Goal: Book appointment/travel/reservation

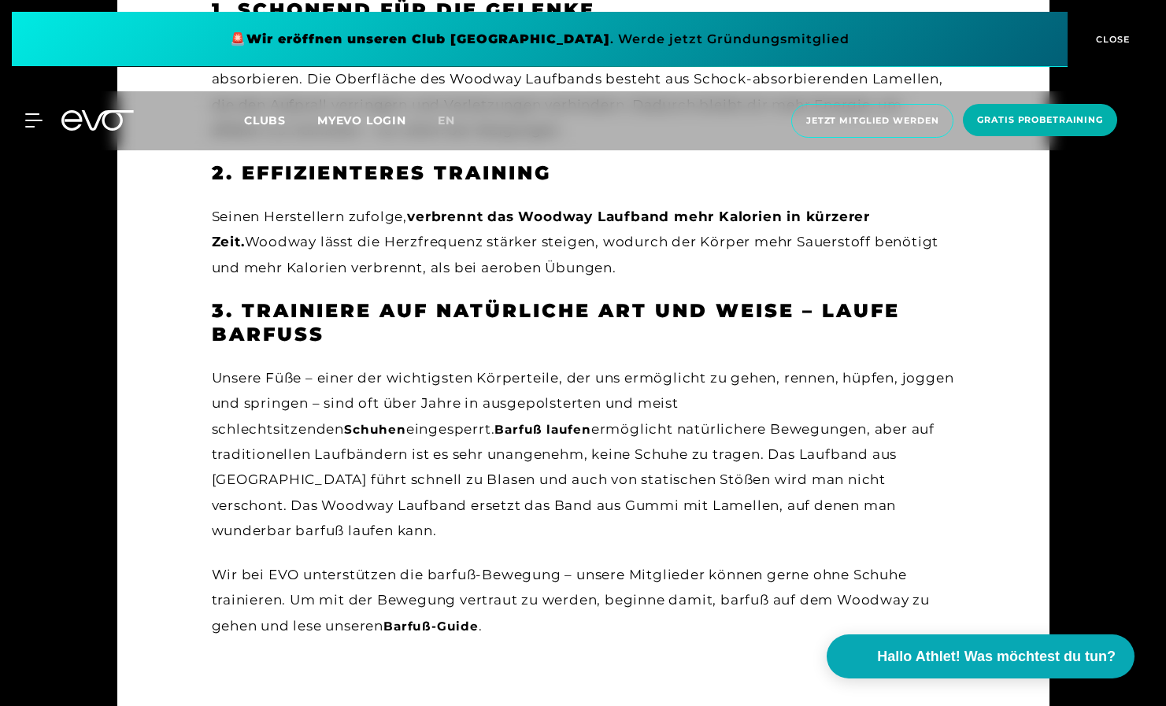
scroll to position [494, 0]
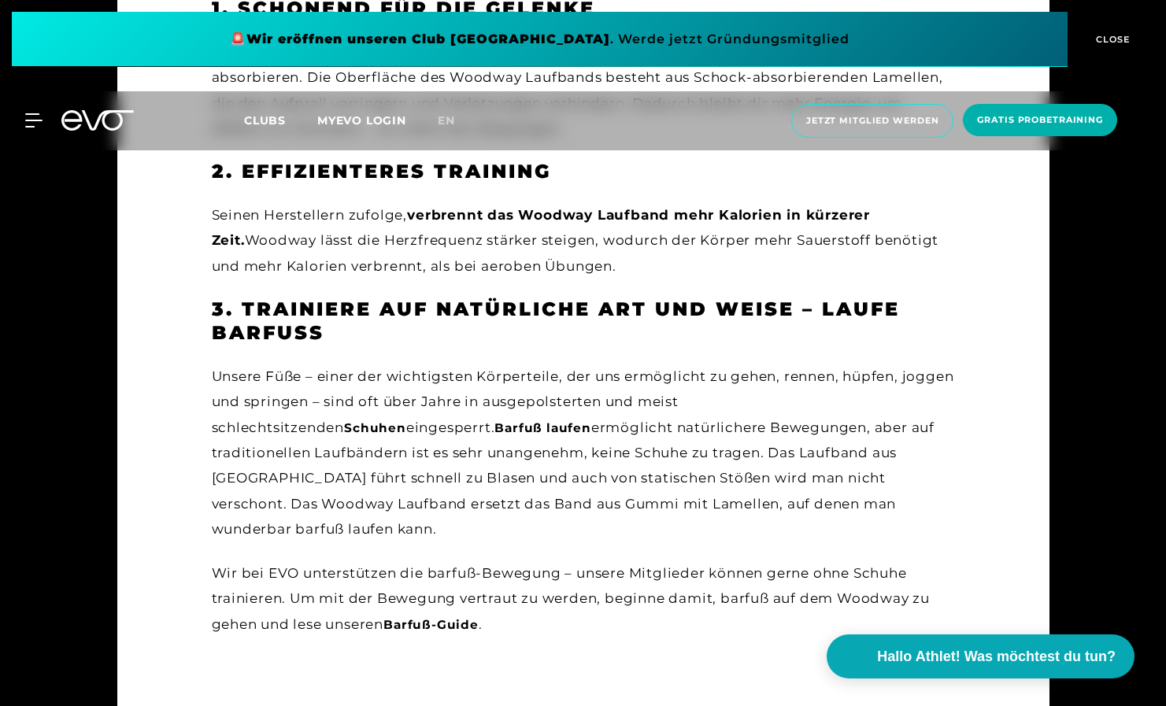
click at [910, 441] on div "Unsere Füße – einer der wichtigsten Körperteile, der uns ermöglicht zu gehen, r…" at bounding box center [583, 453] width 743 height 178
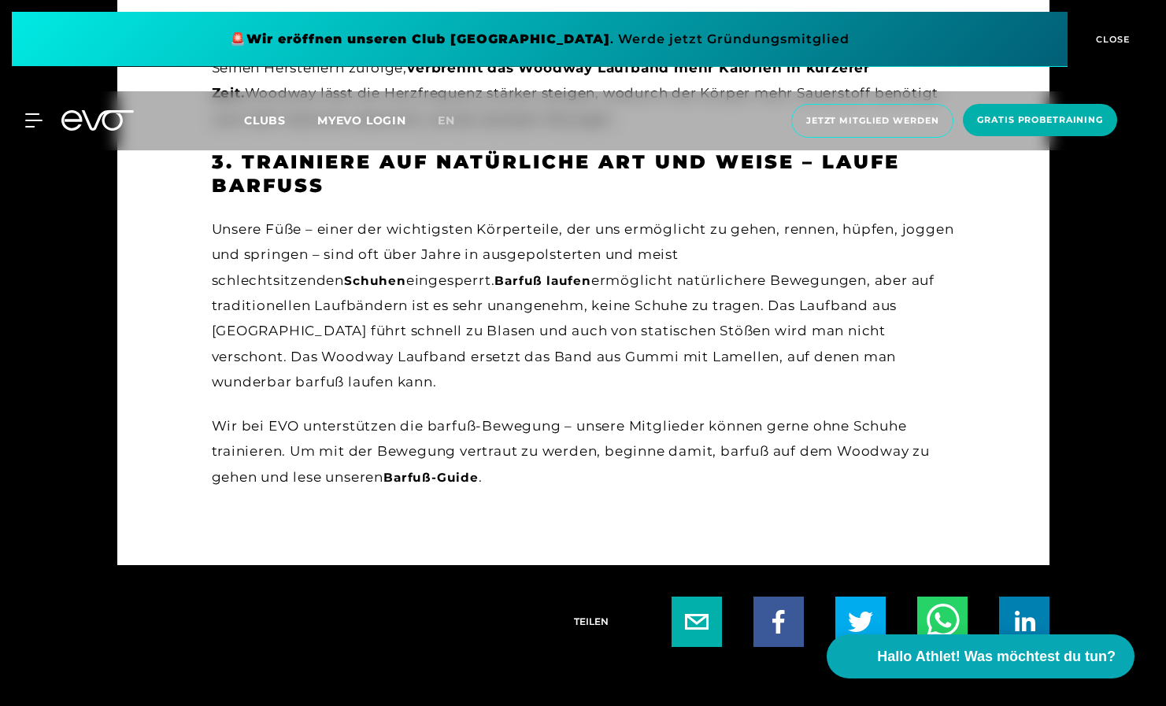
scroll to position [644, 0]
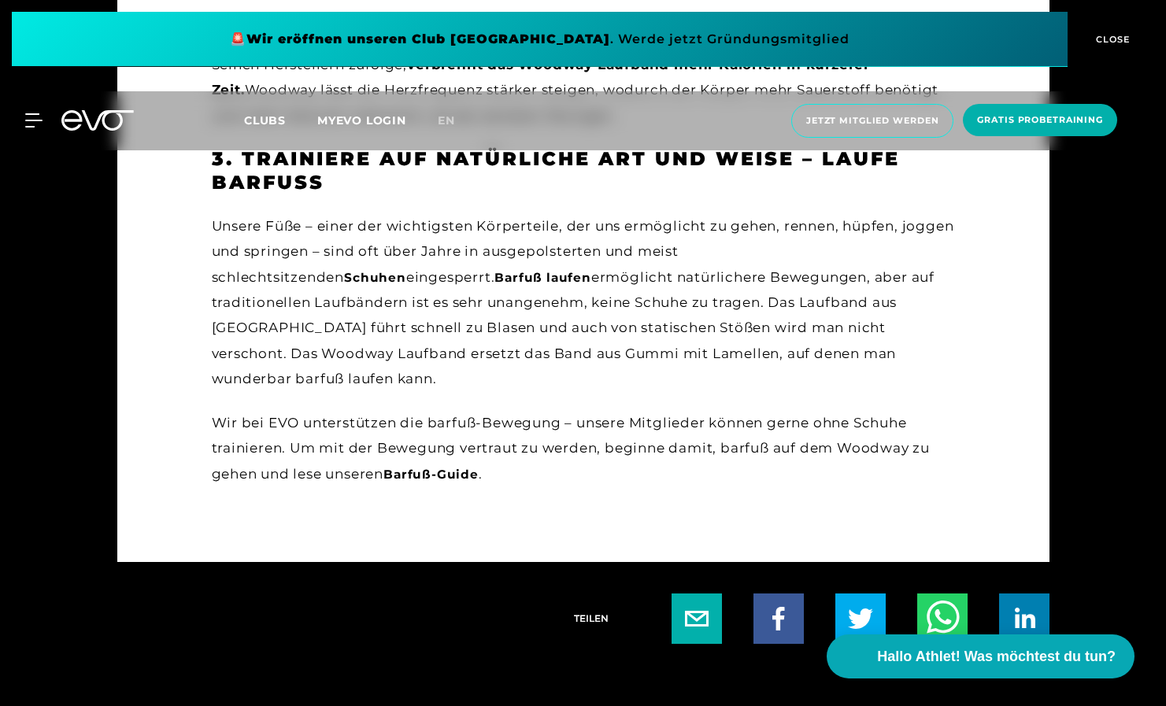
click at [469, 467] on link "Barfuß-Guide" at bounding box center [430, 474] width 95 height 15
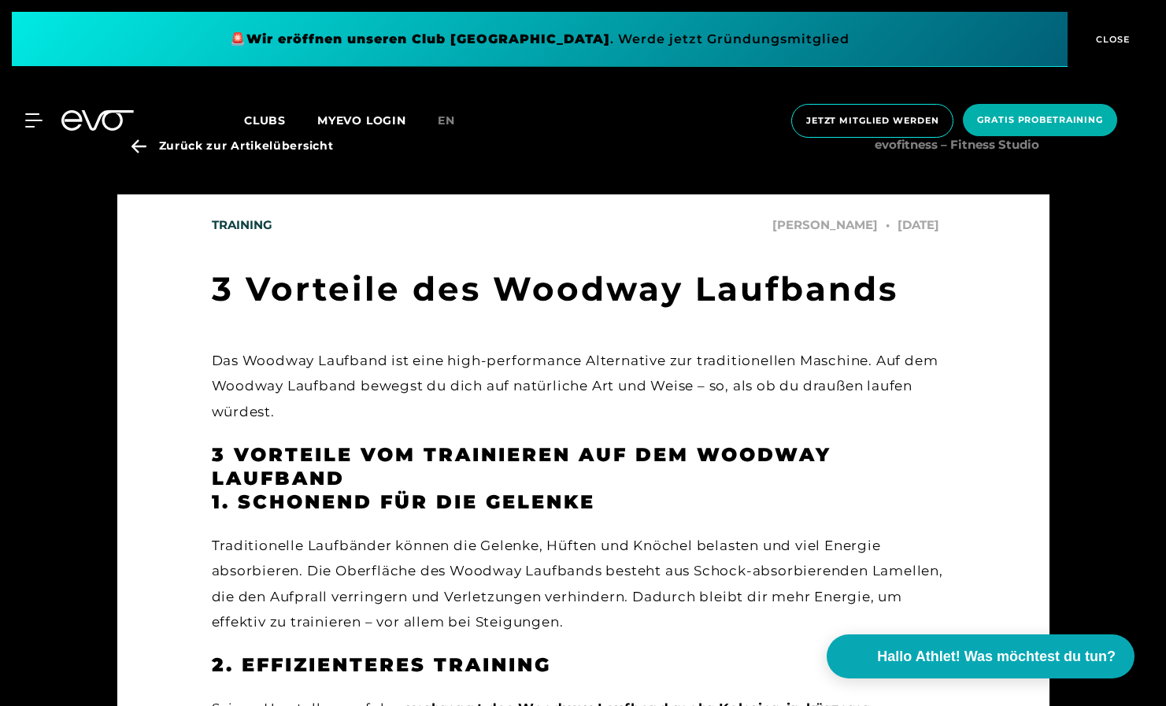
click at [281, 110] on div "MyEVO Login Über EVO Mitgliedschaften Probetraining TAGESPASS EVO Studios [GEOG…" at bounding box center [583, 120] width 1160 height 59
click at [265, 125] on span "Clubs" at bounding box center [265, 120] width 42 height 14
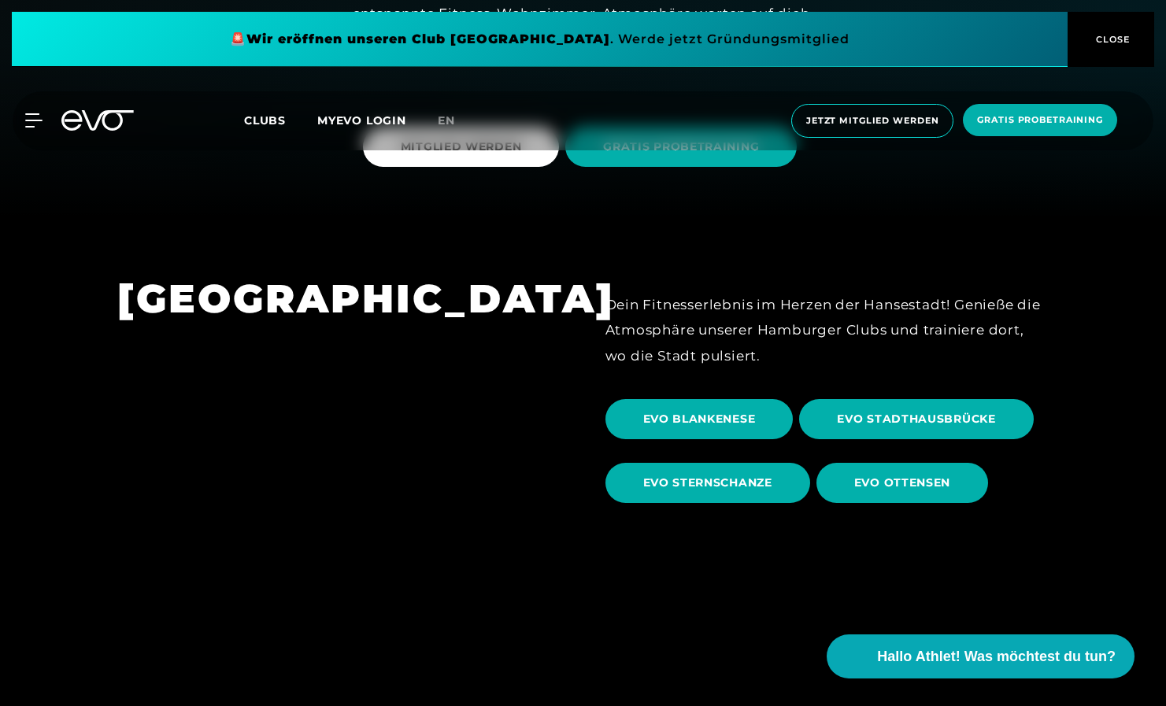
scroll to position [398, 0]
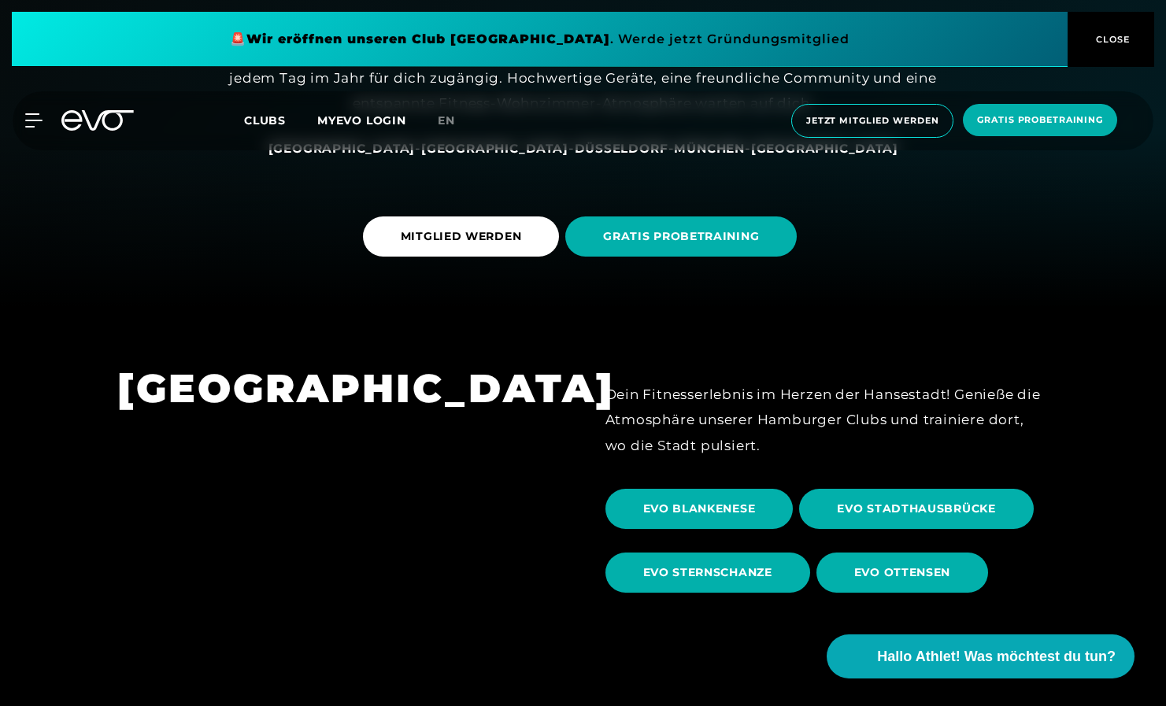
click at [626, 257] on link "GRATIS PROBETRAINING" at bounding box center [684, 237] width 238 height 64
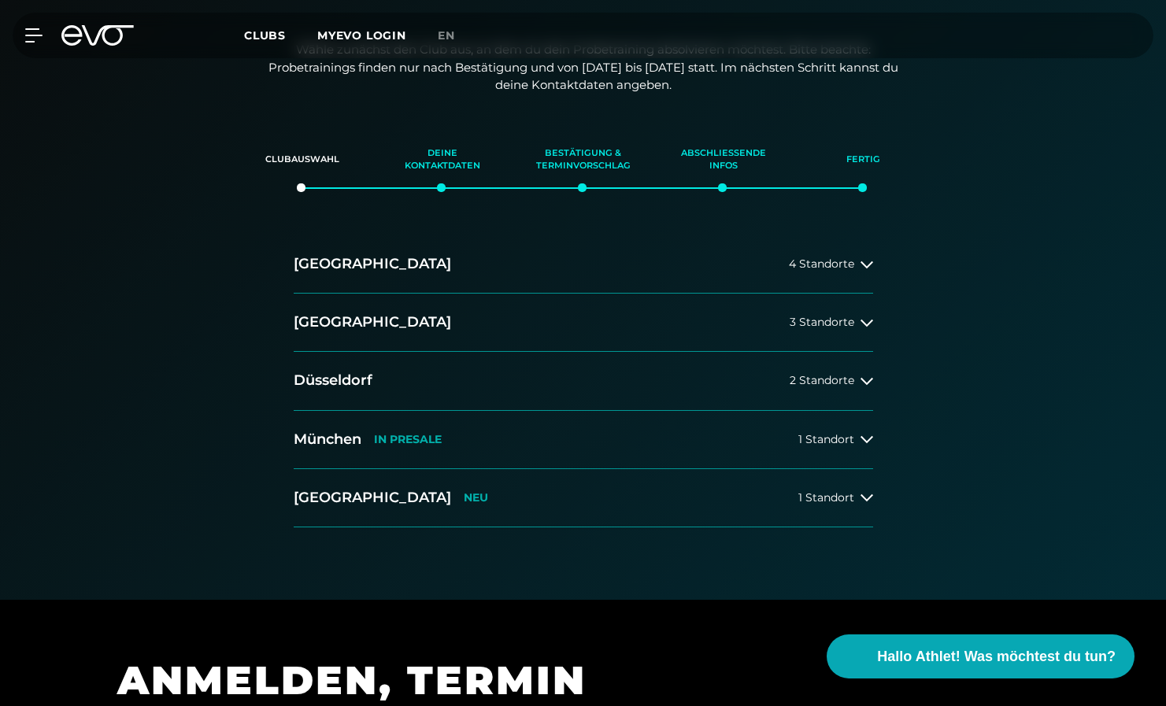
scroll to position [246, 0]
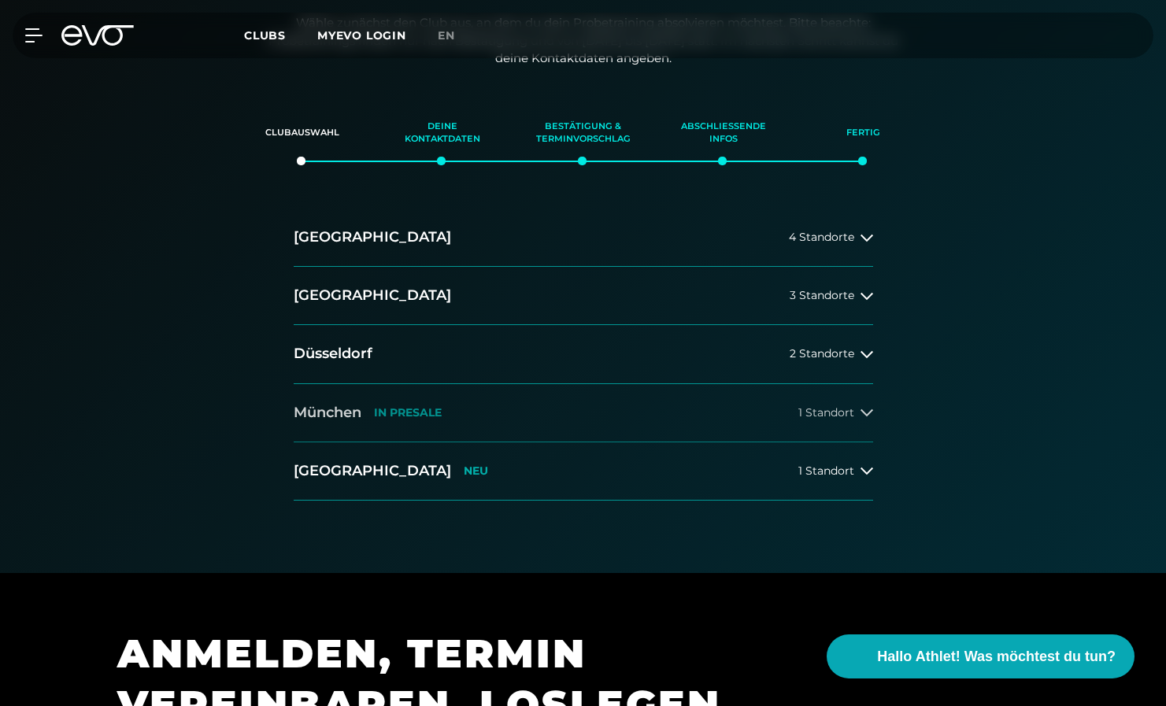
click at [818, 416] on span "1 Standort" at bounding box center [826, 413] width 56 height 12
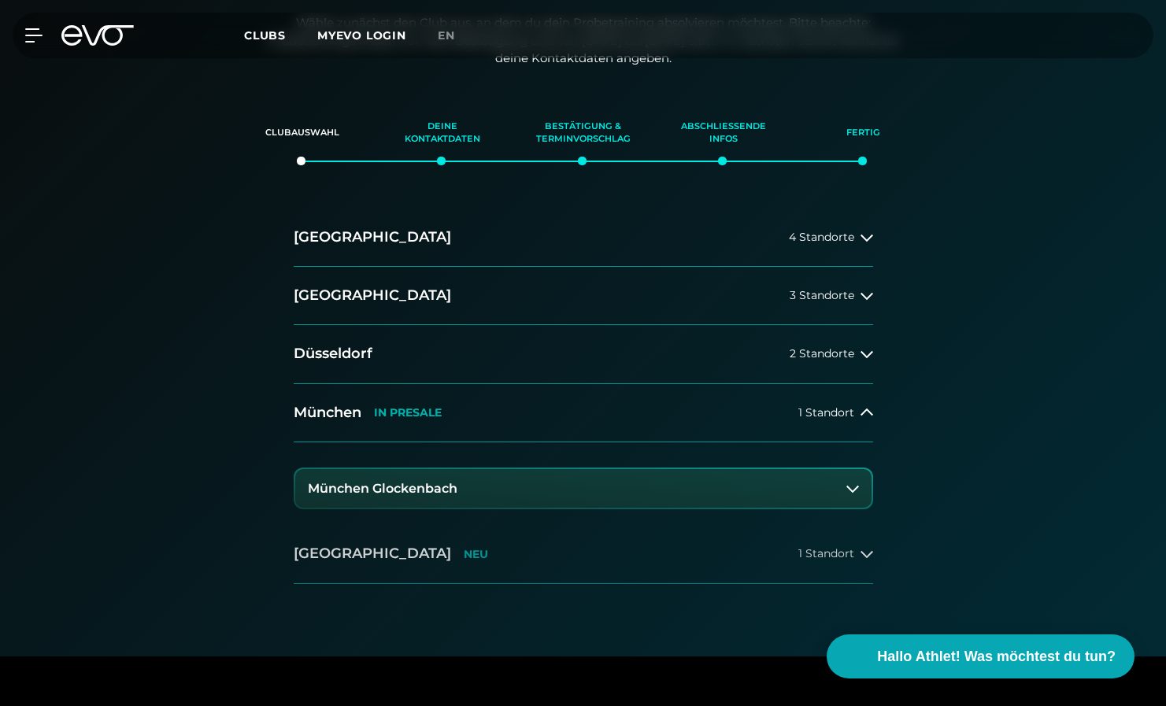
click at [814, 565] on button "[GEOGRAPHIC_DATA] NEU 1 Standort" at bounding box center [583, 554] width 579 height 58
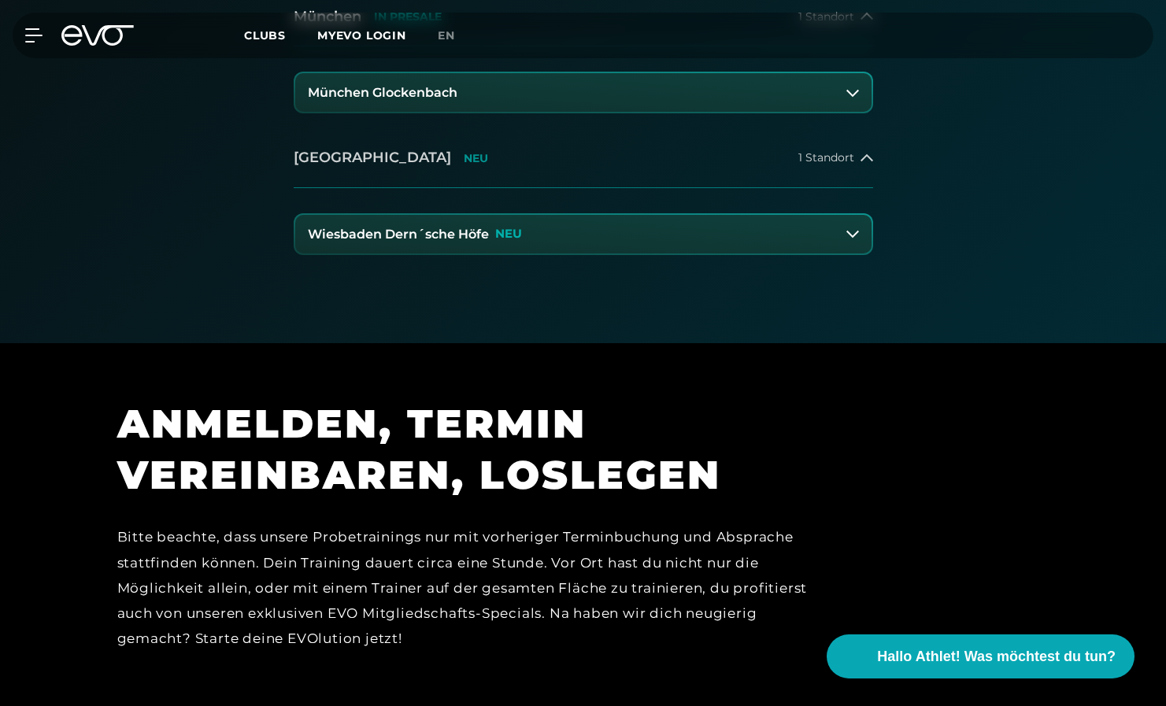
scroll to position [180, 0]
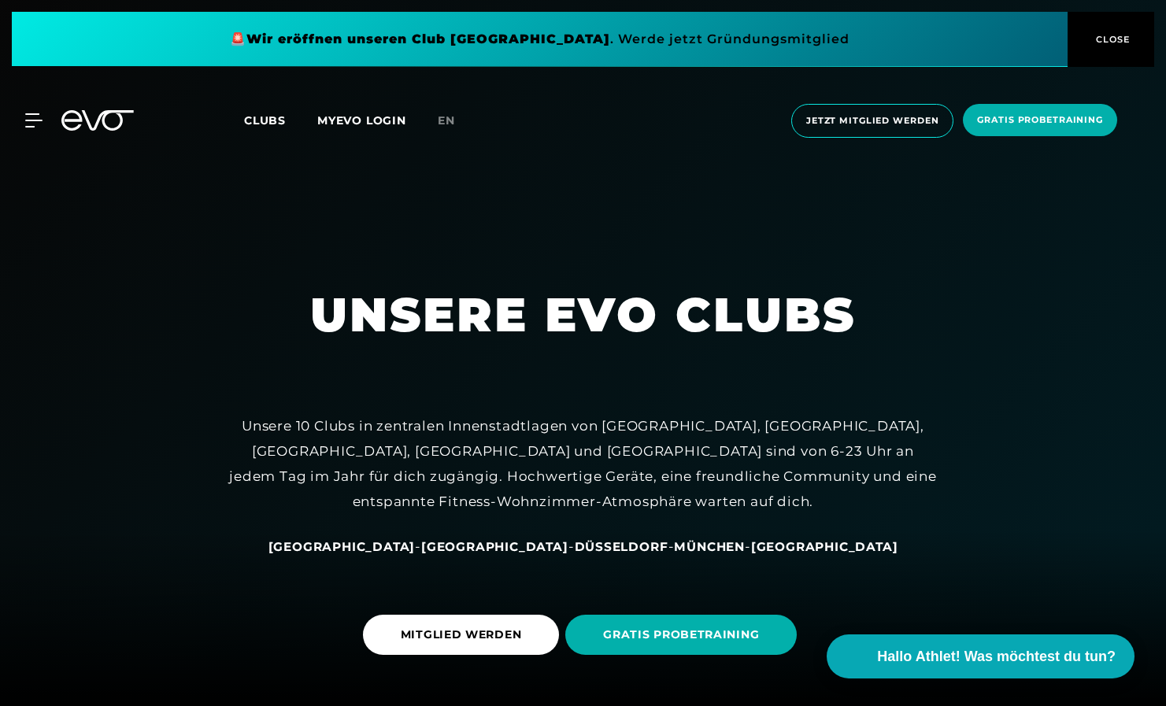
click at [451, 8] on div "🚨 Wir eröffnen unseren Club [GEOGRAPHIC_DATA] [GEOGRAPHIC_DATA] . Werde jetzt G…" at bounding box center [583, 39] width 1166 height 79
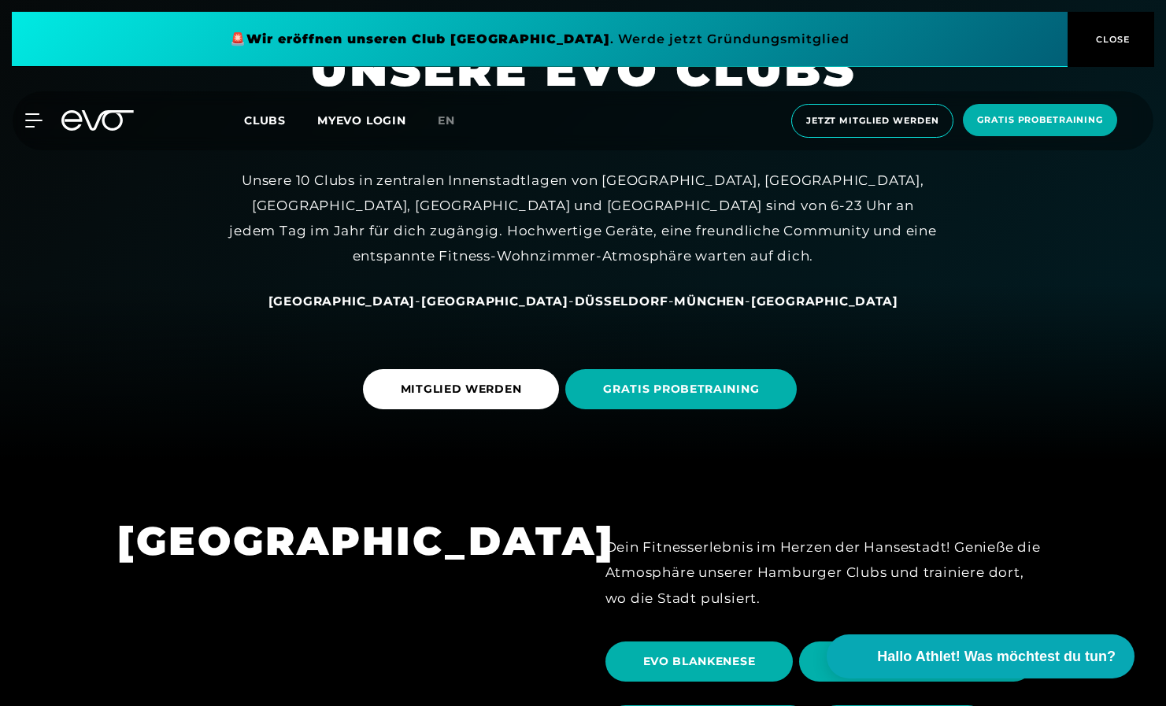
scroll to position [150, 0]
